Goal: Find contact information

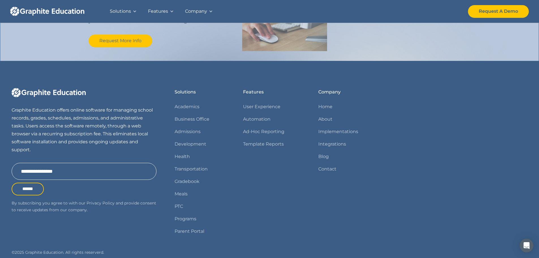
scroll to position [678, 0]
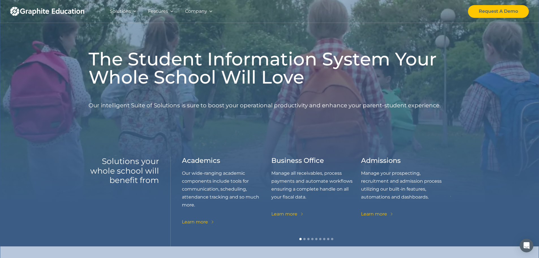
click at [193, 8] on div "Company" at bounding box center [196, 11] width 22 height 8
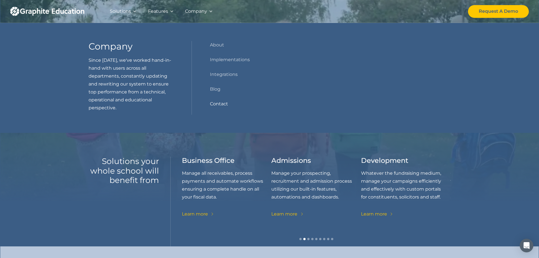
click at [227, 101] on link "Contact" at bounding box center [219, 104] width 18 height 8
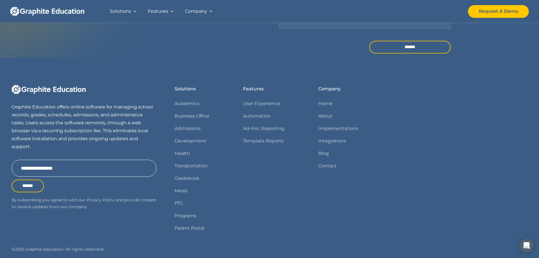
scroll to position [220, 0]
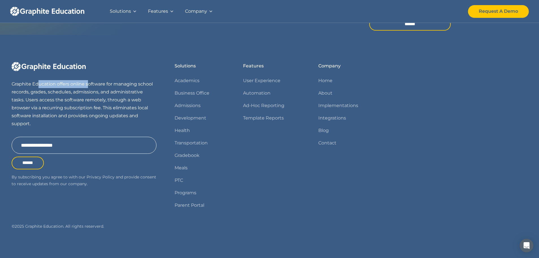
drag, startPoint x: 50, startPoint y: 85, endPoint x: 91, endPoint y: 87, distance: 40.8
click at [91, 87] on p "Graphite Education offers online software for managing school records, grades, …" at bounding box center [84, 104] width 145 height 48
click at [92, 91] on p "Graphite Education offers online software for managing school records, grades, …" at bounding box center [84, 104] width 145 height 48
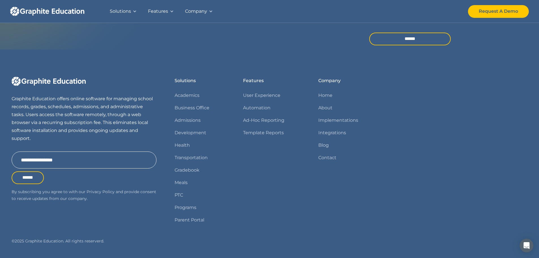
scroll to position [192, 0]
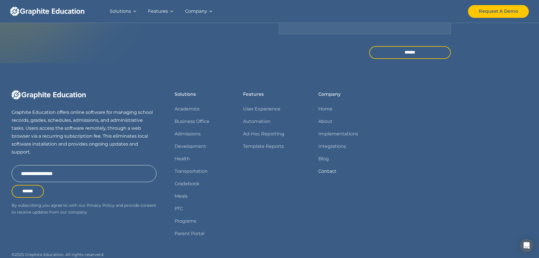
click at [329, 171] on link "Contact" at bounding box center [327, 171] width 18 height 8
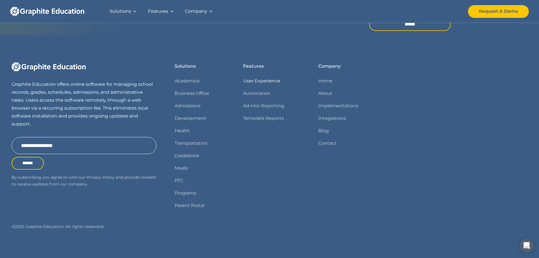
scroll to position [220, 0]
